Goal: Check status: Check status

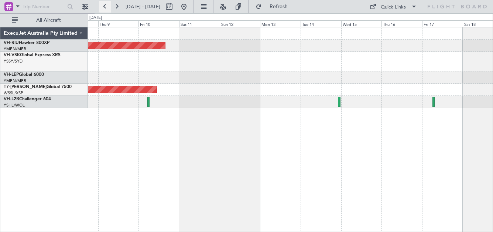
click at [104, 7] on button at bounding box center [105, 7] width 12 height 12
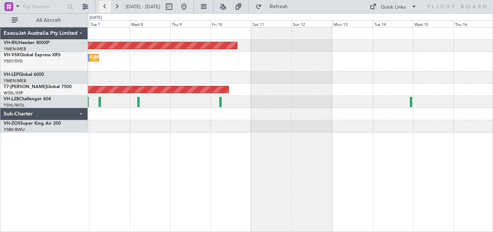
click at [104, 7] on button at bounding box center [105, 7] width 12 height 12
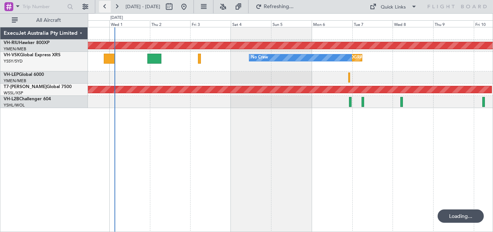
click at [104, 7] on button at bounding box center [105, 7] width 12 height 12
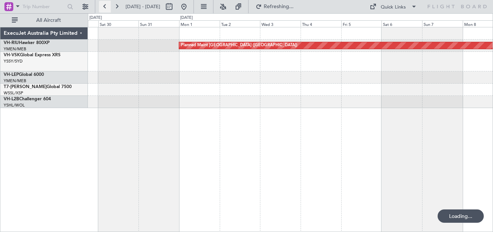
click at [104, 7] on button at bounding box center [105, 7] width 12 height 12
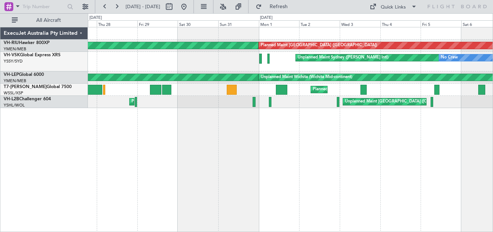
click at [135, 54] on div "Unplanned Maint Sydney ([PERSON_NAME] Intl) No Crew Unplanned Maint Sydney ([PE…" at bounding box center [290, 62] width 405 height 20
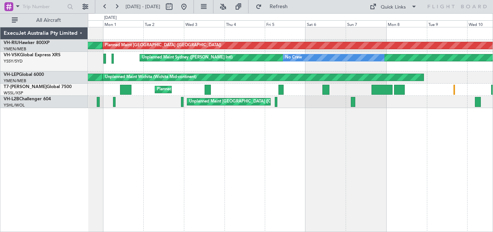
click at [219, 61] on div "Unplanned Maint Sydney ([PERSON_NAME] Intl) No Crew" at bounding box center [290, 62] width 405 height 20
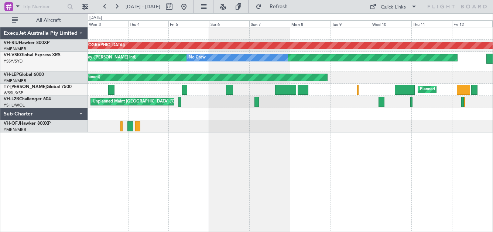
click at [150, 64] on div "Unplanned Maint Sydney ([PERSON_NAME] Intl) No Crew" at bounding box center [290, 62] width 405 height 20
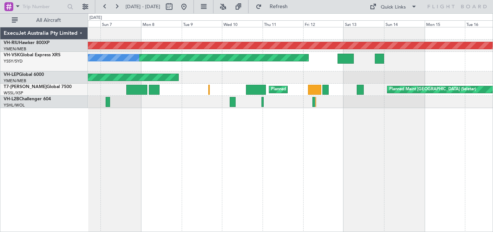
click at [493, 54] on html "[DATE] - [DATE] Refresh Quick Links All Aircraft Planned Maint [GEOGRAPHIC_DATA…" at bounding box center [246, 116] width 493 height 232
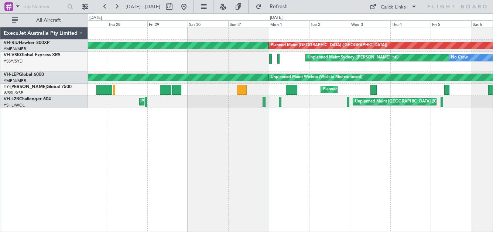
click at [451, 72] on div "Planned Maint [GEOGRAPHIC_DATA] ([GEOGRAPHIC_DATA]) Planned Maint [GEOGRAPHIC_D…" at bounding box center [290, 67] width 405 height 81
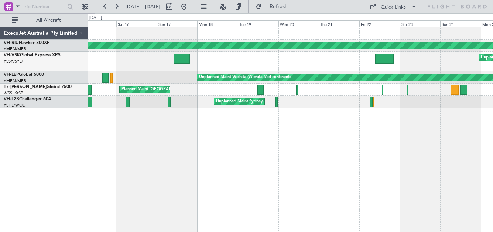
click at [339, 67] on div "Unplanned Maint Sydney ([PERSON_NAME] Intl)" at bounding box center [290, 62] width 405 height 20
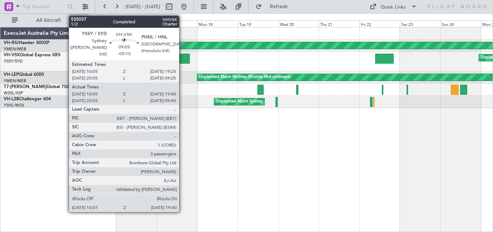
click at [183, 56] on div at bounding box center [182, 59] width 16 height 10
